Goal: Information Seeking & Learning: Find specific fact

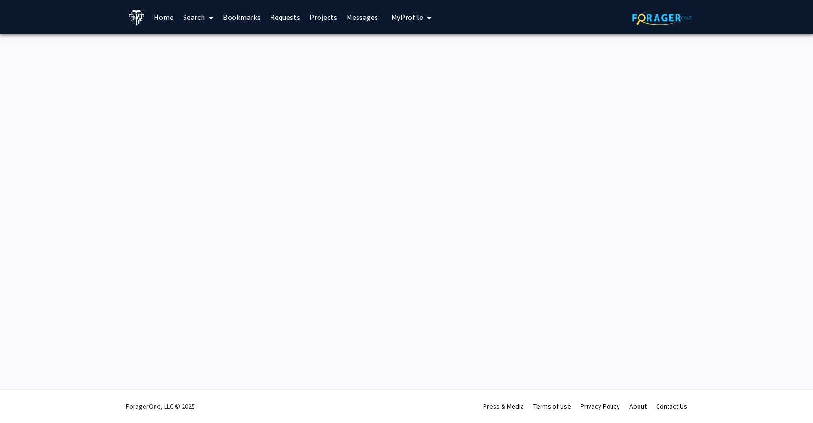
click at [343, 85] on div "Skip navigation Home Search Bookmarks Requests Projects Messages My Profile [PE…" at bounding box center [406, 211] width 813 height 423
click at [317, 12] on link "Projects" at bounding box center [323, 16] width 37 height 33
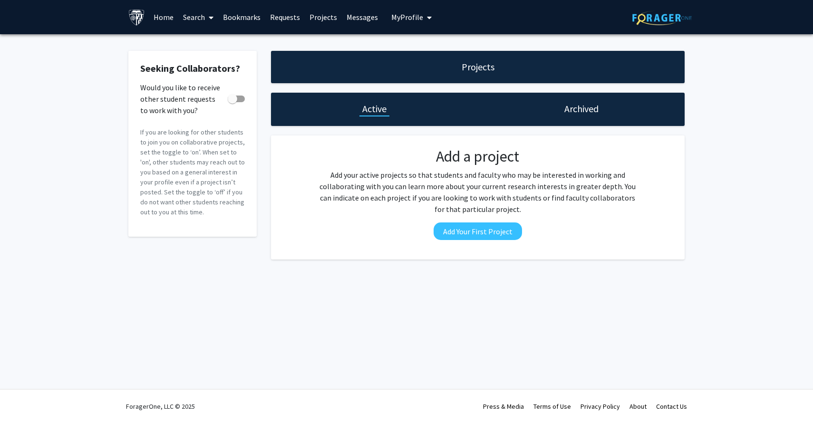
click at [199, 16] on link "Search" at bounding box center [198, 16] width 40 height 33
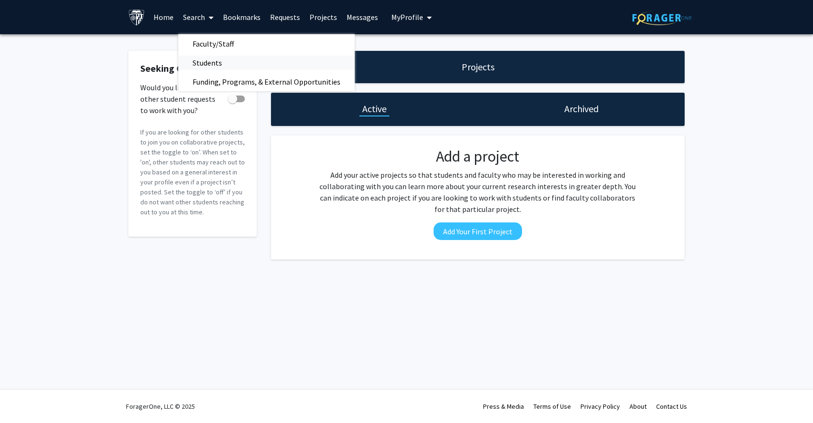
click at [215, 65] on span "Students" at bounding box center [207, 62] width 58 height 19
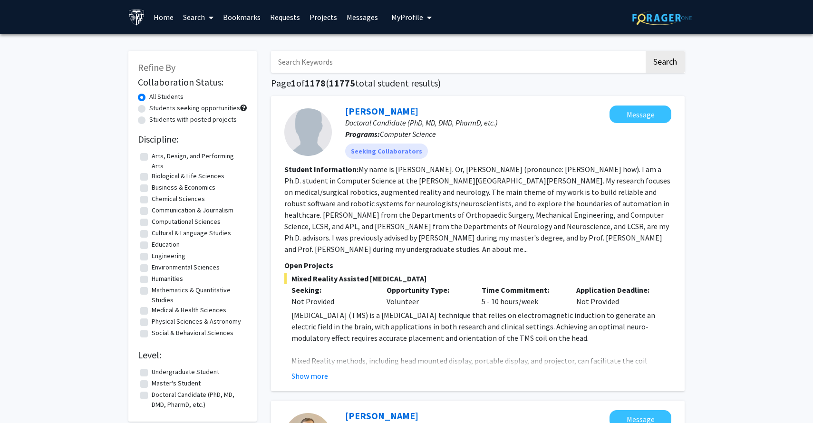
click at [293, 69] on input "Search Keywords" at bounding box center [457, 62] width 373 height 22
type input "[MEDICAL_DATA]"
click at [664, 63] on button "Search" at bounding box center [664, 62] width 39 height 22
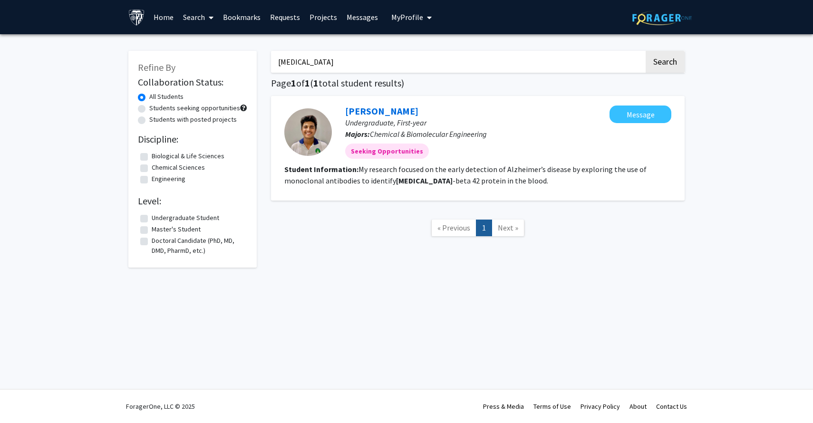
click at [162, 18] on link "Home" at bounding box center [163, 16] width 29 height 33
